Goal: Check status: Check status

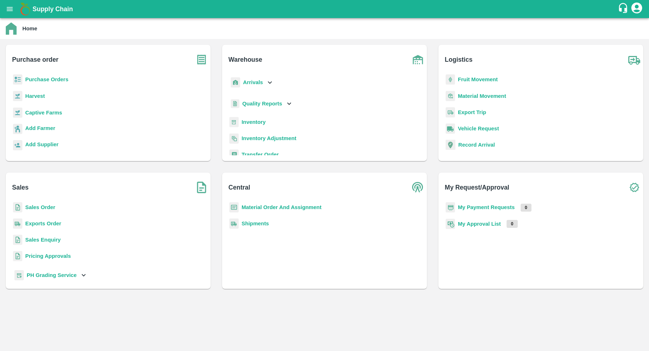
click at [39, 77] on b "Purchase Orders" at bounding box center [46, 79] width 43 height 6
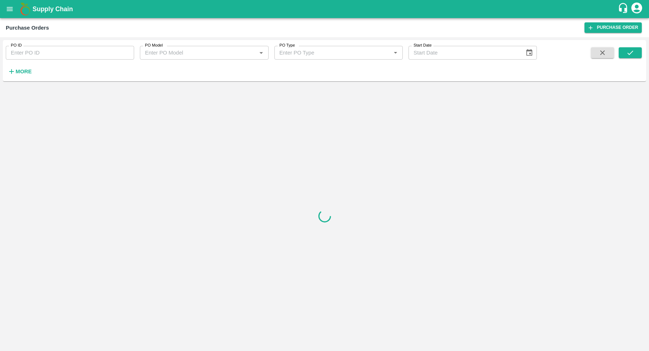
click at [74, 59] on input "PO ID" at bounding box center [70, 53] width 128 height 14
type input "46569"
click at [628, 52] on icon "submit" at bounding box center [630, 53] width 8 height 8
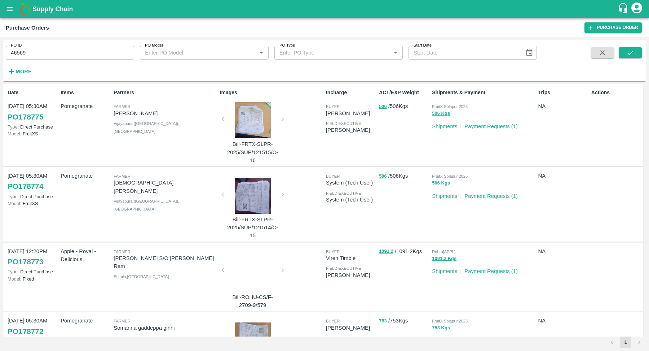
click at [485, 126] on link "Payment Requests ( 1 )" at bounding box center [491, 126] width 53 height 6
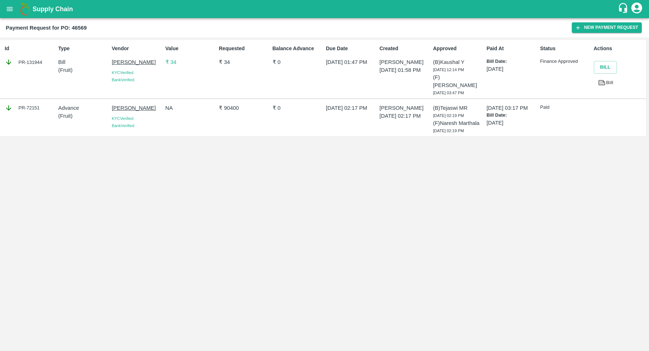
click at [171, 62] on p "₹ 34" at bounding box center [191, 62] width 50 height 8
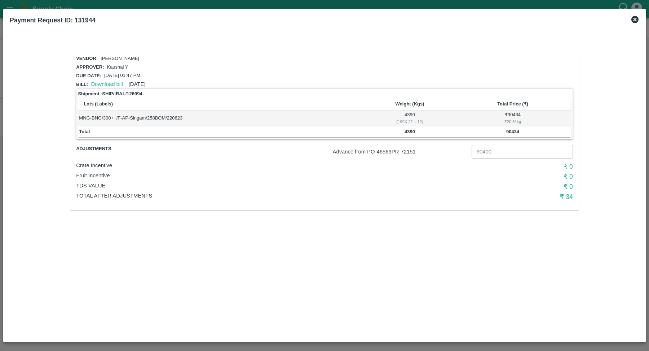
click at [454, 171] on h6 "₹ 0" at bounding box center [491, 176] width 166 height 10
click at [632, 17] on icon at bounding box center [635, 19] width 9 height 9
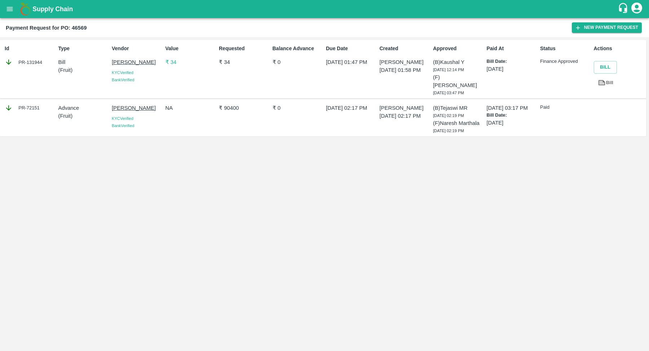
click at [36, 61] on div "PR-131944" at bounding box center [30, 62] width 50 height 8
